Goal: Navigation & Orientation: Find specific page/section

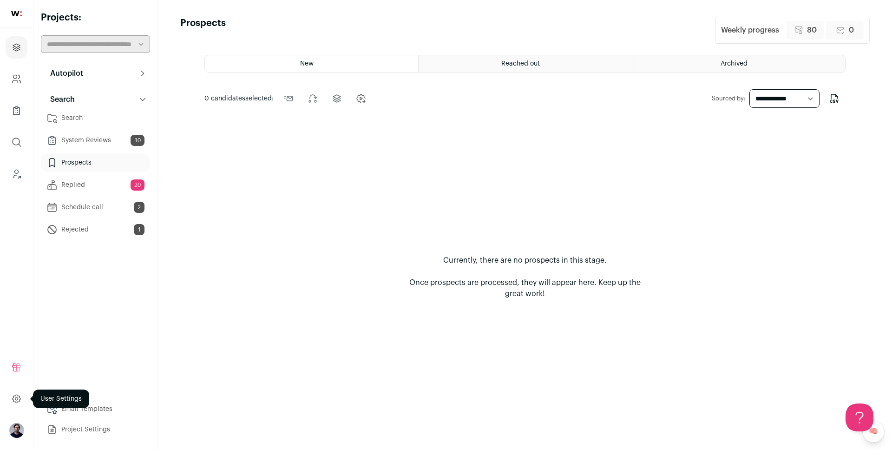
click at [13, 400] on icon at bounding box center [16, 398] width 11 height 11
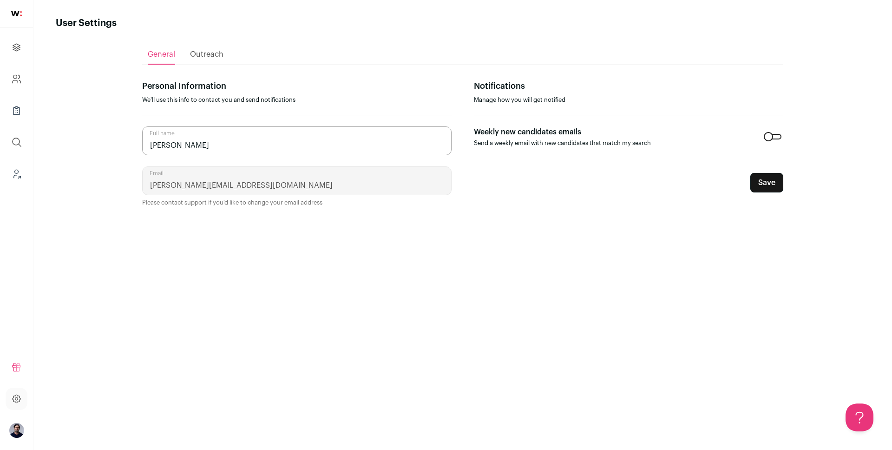
click at [12, 433] on img "Open dropdown" at bounding box center [16, 430] width 15 height 15
click at [57, 381] on button "Admin" at bounding box center [83, 381] width 103 height 9
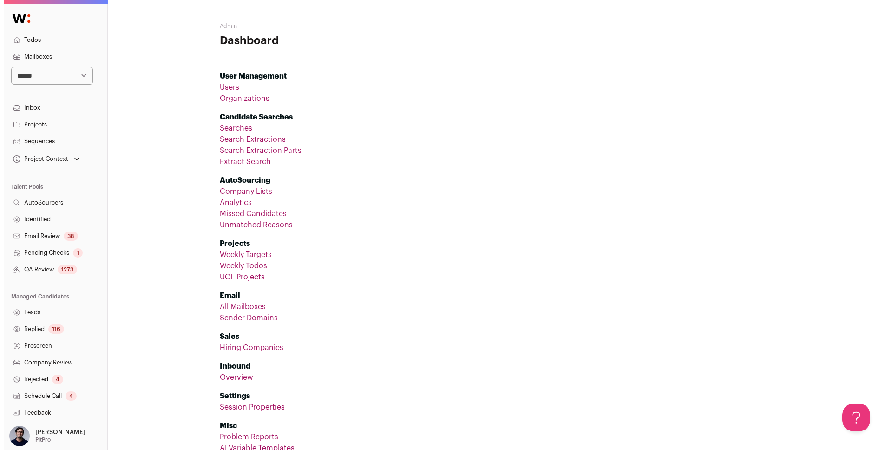
scroll to position [85, 0]
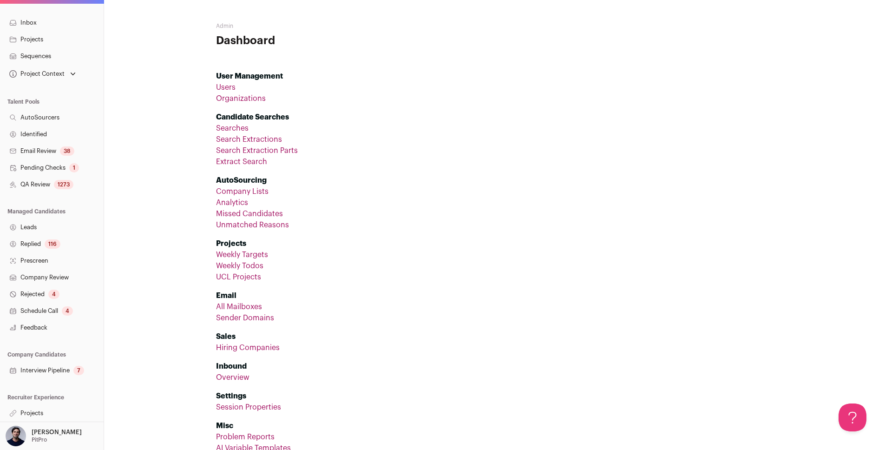
click at [31, 411] on link "Projects" at bounding box center [52, 413] width 104 height 17
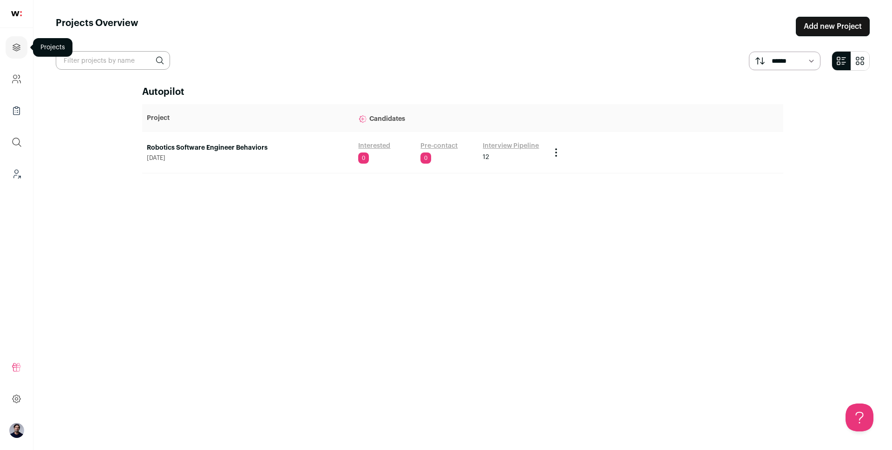
click at [15, 49] on icon "Projects" at bounding box center [16, 47] width 11 height 11
click at [20, 396] on icon at bounding box center [17, 398] width 8 height 8
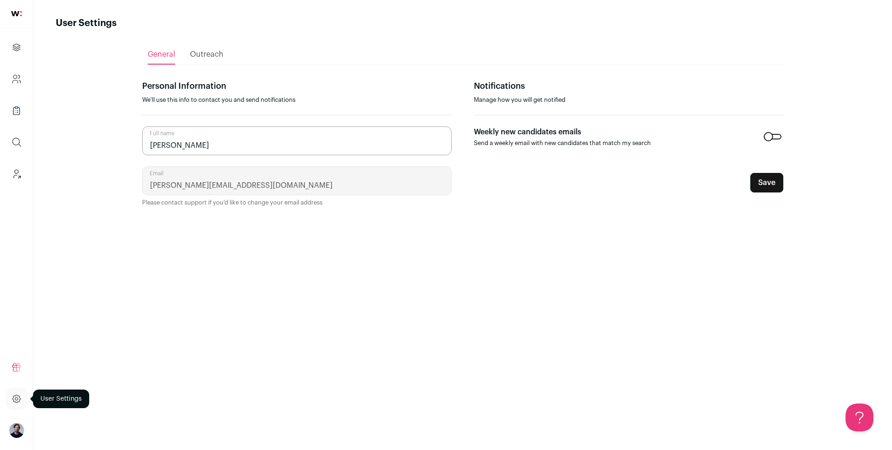
click at [20, 400] on icon at bounding box center [17, 398] width 8 height 8
click at [17, 401] on icon at bounding box center [16, 398] width 11 height 11
click at [16, 399] on icon at bounding box center [16, 398] width 11 height 11
click at [19, 437] on img "Open dropdown" at bounding box center [16, 430] width 15 height 15
click at [59, 381] on button "Admin" at bounding box center [83, 381] width 103 height 9
